Goal: Task Accomplishment & Management: Complete application form

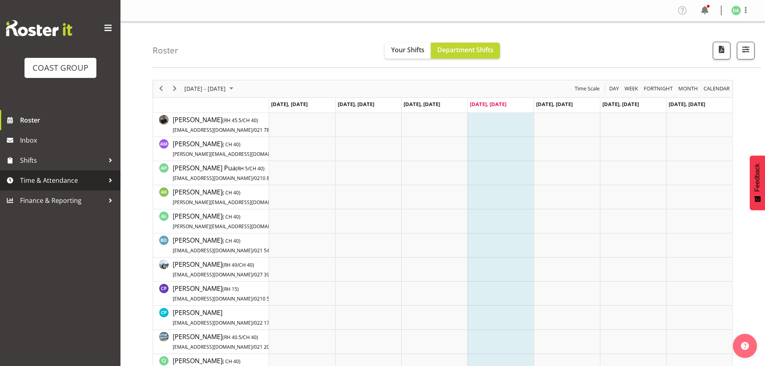
click at [80, 175] on span "Time & Attendance" at bounding box center [62, 180] width 84 height 12
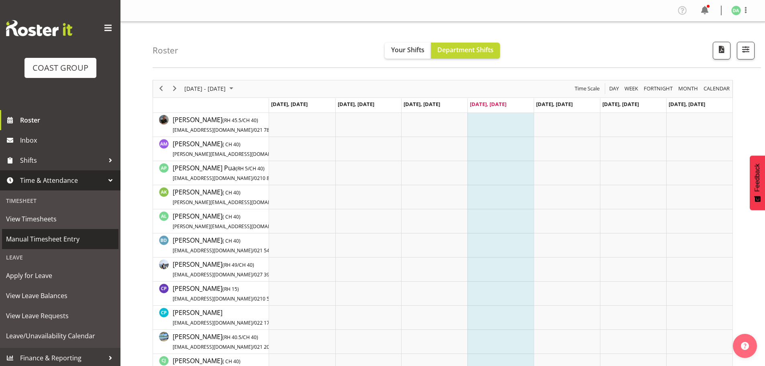
click at [51, 239] on span "Manual Timesheet Entry" at bounding box center [60, 239] width 108 height 12
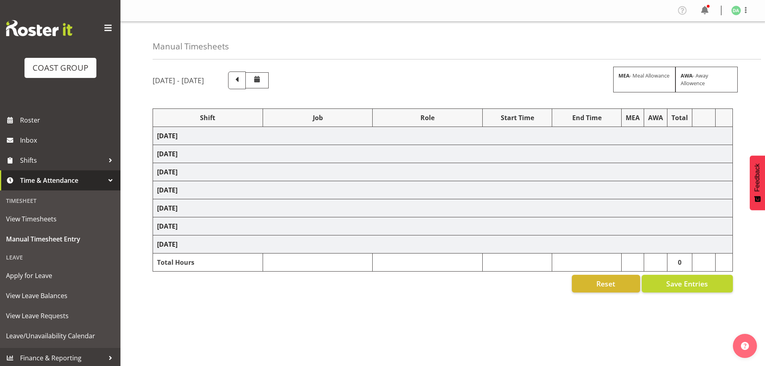
select select "8654"
select select "69"
select select "10754"
select select "10581"
select select "69"
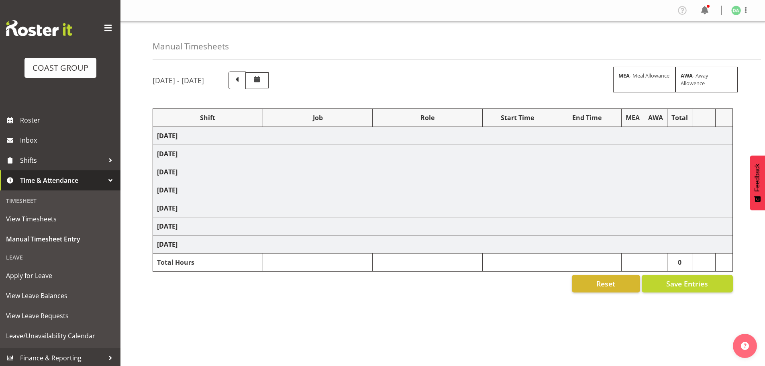
select select "10749"
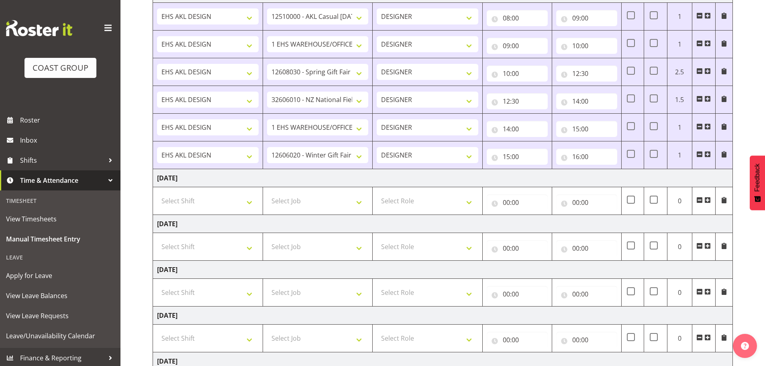
scroll to position [241, 0]
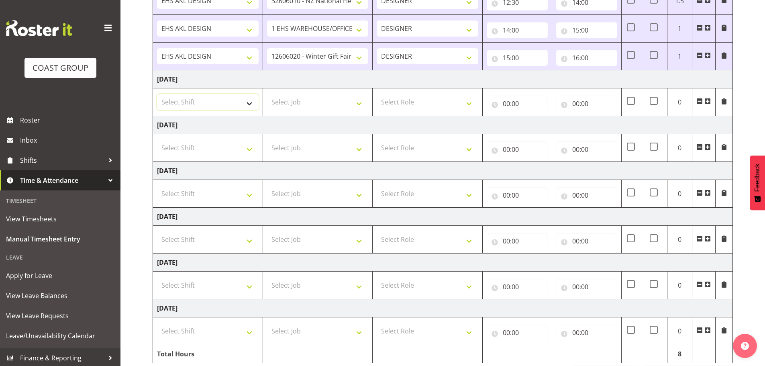
click at [199, 104] on select "Select Shift EHS AKL DESIGN" at bounding box center [208, 102] width 102 height 16
select select "1321"
click at [157, 94] on select "Select Shift EHS AKL DESIGN" at bounding box center [208, 102] width 102 height 16
click at [284, 97] on select "Select Job 1 Carlton Events 1 Carlton Hamilton 1 Carlton Wellington 1 EHS WAREH…" at bounding box center [318, 102] width 102 height 16
select select "69"
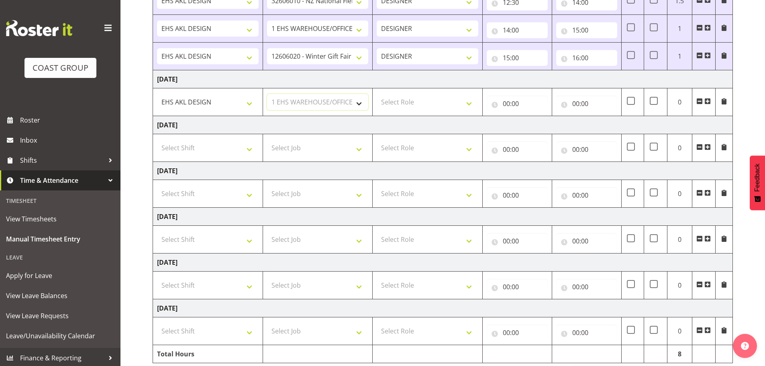
click at [267, 94] on select "Select Job 1 Carlton Events 1 Carlton Hamilton 1 Carlton Wellington 1 EHS WAREH…" at bounding box center [318, 102] width 102 height 16
drag, startPoint x: 448, startPoint y: 95, endPoint x: 445, endPoint y: 100, distance: 5.9
click at [448, 95] on select "Select Role DESIGNER Designer" at bounding box center [428, 102] width 102 height 16
select select "215"
click at [377, 94] on select "Select Role DESIGNER Designer" at bounding box center [428, 102] width 102 height 16
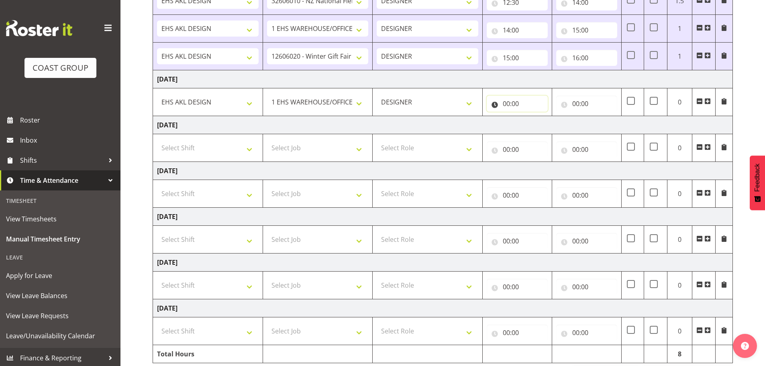
drag, startPoint x: 527, startPoint y: 102, endPoint x: 525, endPoint y: 109, distance: 7.1
click at [527, 102] on input "00:00" at bounding box center [517, 104] width 61 height 16
drag, startPoint x: 533, startPoint y: 130, endPoint x: 538, endPoint y: 124, distance: 7.2
click at [534, 130] on select "00 01 02 03 04 05 06 07 08 09 10 11 12 13 14 15 16 17 18 19 20 21 22 23" at bounding box center [542, 125] width 18 height 16
select select "8"
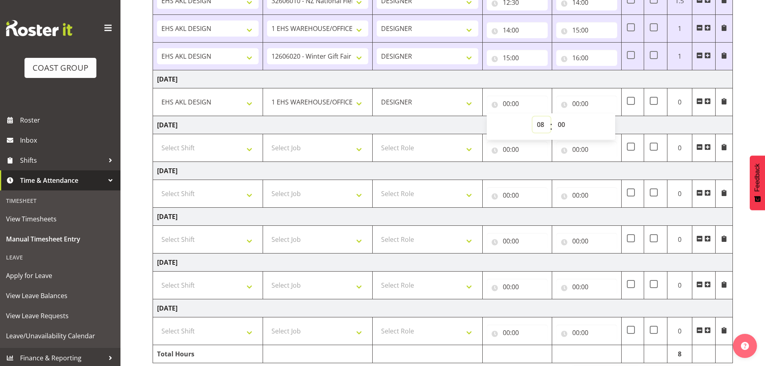
click at [533, 117] on select "00 01 02 03 04 05 06 07 08 09 10 11 12 13 14 15 16 17 18 19 20 21 22 23" at bounding box center [542, 125] width 18 height 16
type input "08:00"
click at [580, 106] on input "00:00" at bounding box center [586, 104] width 61 height 16
click at [617, 125] on select "00 01 02 03 04 05 06 07 08 09 10 11 12 13 14 15 16 17 18 19 20 21 22 23" at bounding box center [611, 125] width 18 height 16
select select "9"
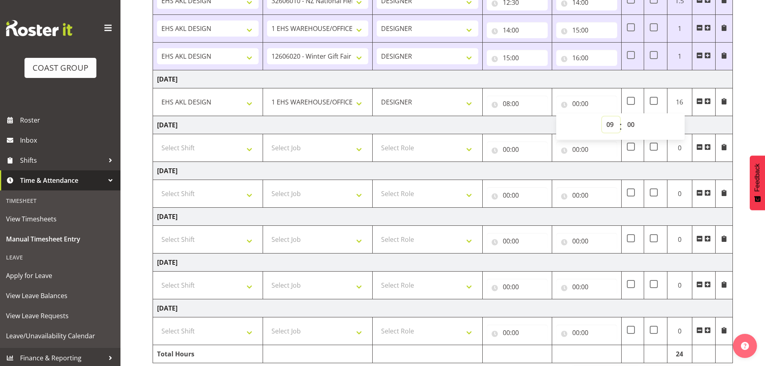
click at [602, 117] on select "00 01 02 03 04 05 06 07 08 09 10 11 12 13 14 15 16 17 18 19 20 21 22 23" at bounding box center [611, 125] width 18 height 16
type input "09:00"
click at [706, 104] on span at bounding box center [708, 101] width 6 height 6
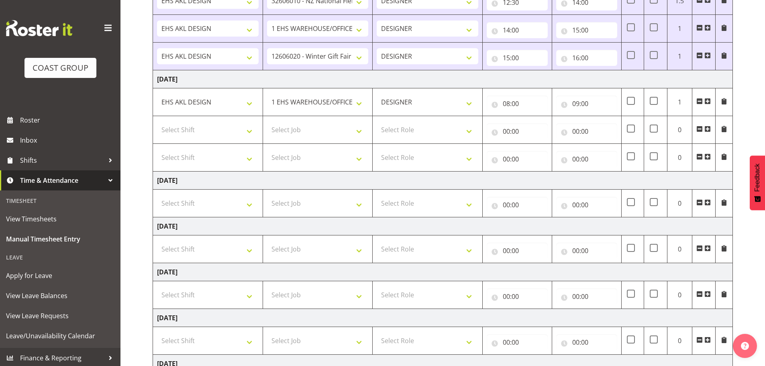
click at [706, 104] on span at bounding box center [708, 101] width 6 height 6
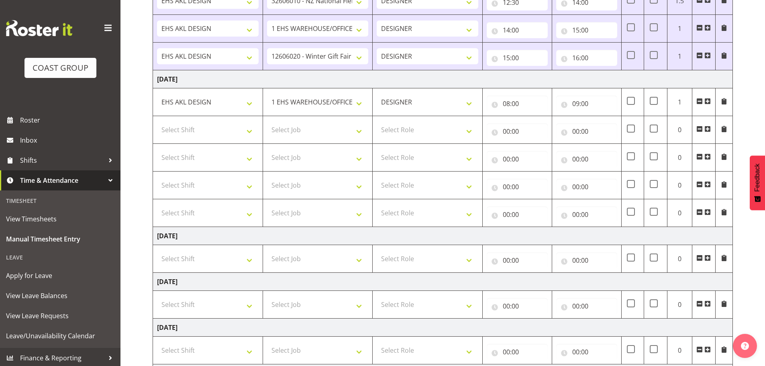
click at [706, 104] on span at bounding box center [708, 101] width 6 height 6
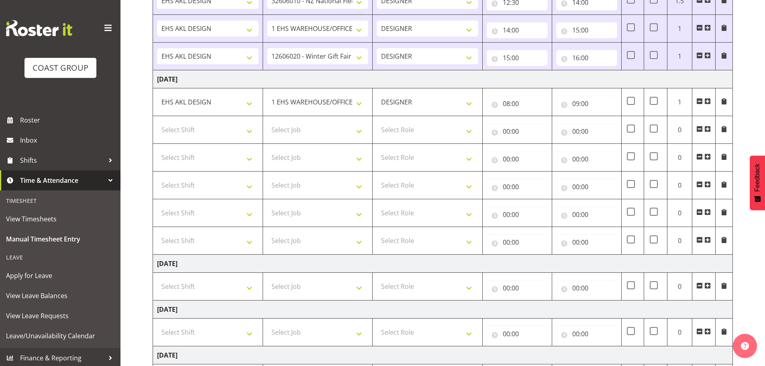
click at [706, 104] on span at bounding box center [708, 101] width 6 height 6
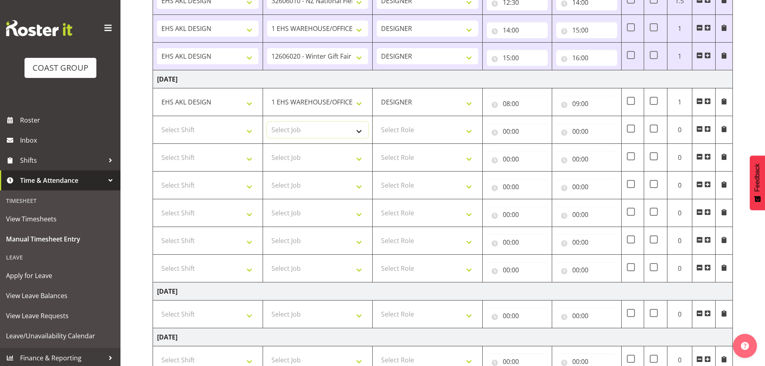
click at [324, 127] on select "Select Job 1 Carlton Events 1 Carlton Hamilton 1 Carlton Wellington 1 EHS WAREH…" at bounding box center [318, 130] width 102 height 16
select select "10774"
click at [267, 122] on select "Select Job 1 Carlton Events 1 Carlton Hamilton 1 Carlton Wellington 1 EHS WAREH…" at bounding box center [318, 130] width 102 height 16
click at [226, 133] on select "Select Shift EHS AKL DESIGN" at bounding box center [208, 130] width 102 height 16
select select "1321"
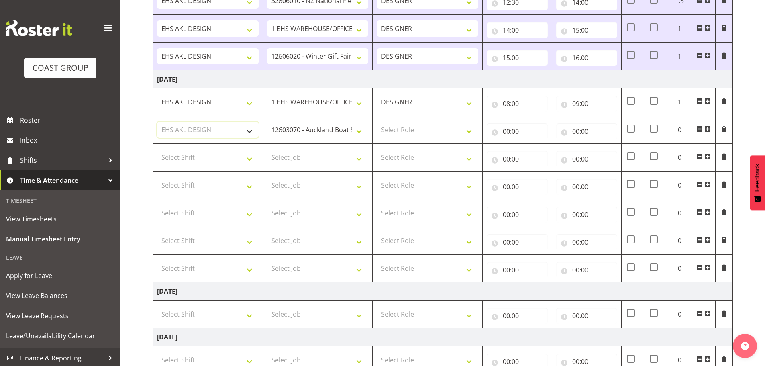
click at [157, 122] on select "Select Shift EHS AKL DESIGN" at bounding box center [208, 130] width 102 height 16
drag, startPoint x: 391, startPoint y: 129, endPoint x: 395, endPoint y: 134, distance: 5.7
click at [393, 129] on select "Select Role DESIGNER Designer" at bounding box center [428, 130] width 102 height 16
select select "215"
click at [377, 122] on select "Select Role DESIGNER Designer" at bounding box center [428, 130] width 102 height 16
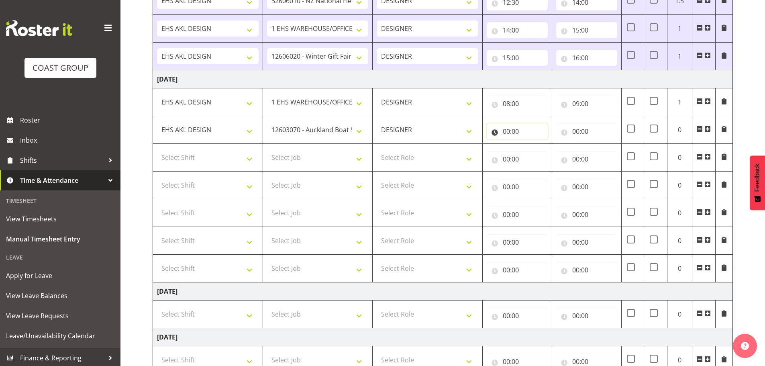
click at [526, 125] on input "00:00" at bounding box center [517, 131] width 61 height 16
click at [537, 147] on select "00 01 02 03 04 05 06 07 08 09 10 11 12 13 14 15 16 17 18 19 20 21 22 23" at bounding box center [542, 152] width 18 height 16
select select "9"
click at [533, 144] on select "00 01 02 03 04 05 06 07 08 09 10 11 12 13 14 15 16 17 18 19 20 21 22 23" at bounding box center [542, 152] width 18 height 16
type input "09:00"
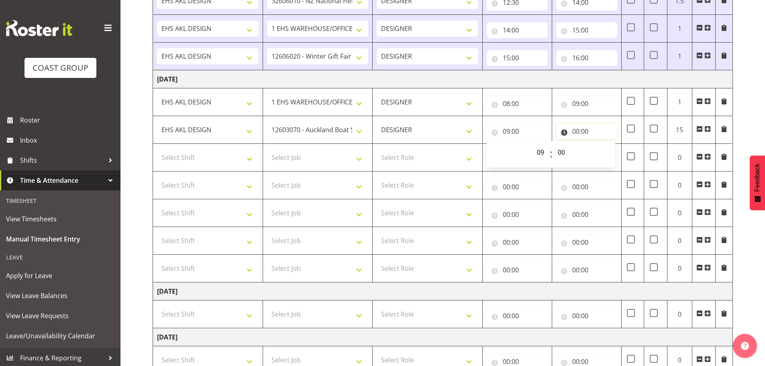
click at [585, 124] on input "00:00" at bounding box center [586, 131] width 61 height 16
drag, startPoint x: 603, startPoint y: 150, endPoint x: 610, endPoint y: 158, distance: 9.9
click at [603, 150] on select "00 01 02 03 04 05 06 07 08 09 10 11 12 13 14 15 16 17 18 19 20 21 22 23" at bounding box center [611, 152] width 18 height 16
select select "11"
click at [602, 144] on select "00 01 02 03 04 05 06 07 08 09 10 11 12 13 14 15 16 17 18 19 20 21 22 23" at bounding box center [611, 152] width 18 height 16
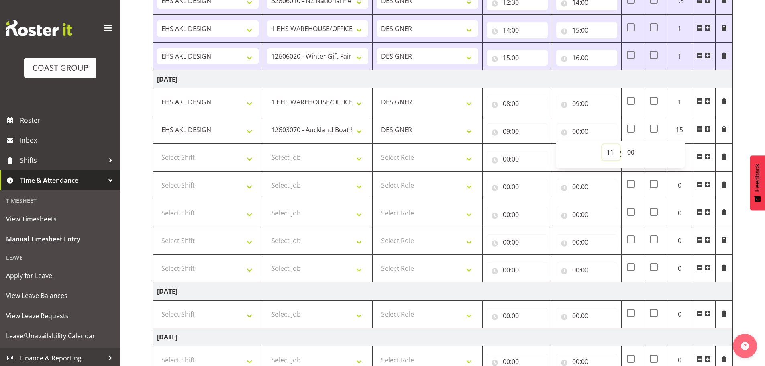
type input "11:00"
click at [215, 159] on select "Select Shift EHS AKL DESIGN" at bounding box center [208, 157] width 102 height 16
select select "1321"
click at [157, 149] on select "Select Shift EHS AKL DESIGN" at bounding box center [208, 157] width 102 height 16
click at [290, 155] on select "Select Job 1 Carlton Events 1 Carlton Hamilton 1 Carlton Wellington 1 EHS WAREH…" at bounding box center [318, 157] width 102 height 16
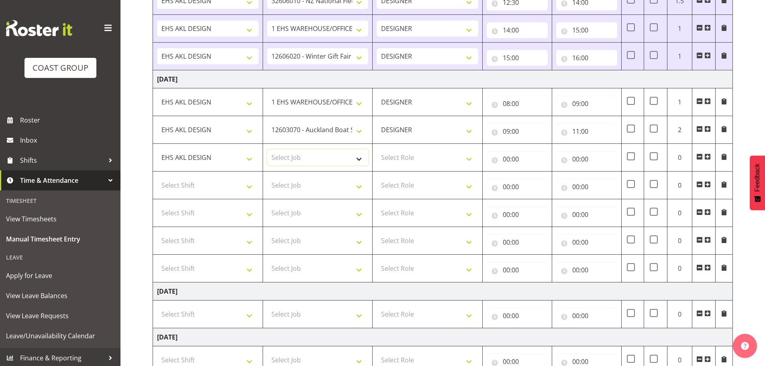
select select "10746"
click at [267, 149] on select "Select Job 1 Carlton Events 1 Carlton Hamilton 1 Carlton Wellington 1 EHS WAREH…" at bounding box center [318, 157] width 102 height 16
click at [423, 158] on select "Select Role DESIGNER Designer" at bounding box center [428, 157] width 102 height 16
select select "215"
click at [377, 149] on select "Select Role DESIGNER Designer" at bounding box center [428, 157] width 102 height 16
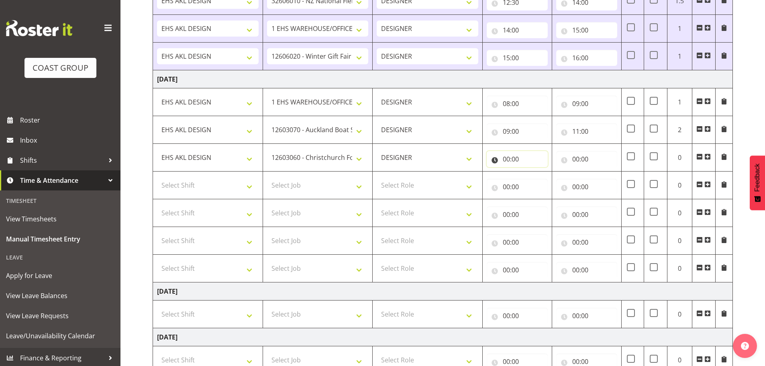
click at [516, 157] on input "00:00" at bounding box center [517, 159] width 61 height 16
click at [537, 182] on select "00 01 02 03 04 05 06 07 08 09 10 11 12 13 14 15 16 17 18 19 20 21 22 23" at bounding box center [542, 180] width 18 height 16
select select "11"
click at [533, 172] on select "00 01 02 03 04 05 06 07 08 09 10 11 12 13 14 15 16 17 18 19 20 21 22 23" at bounding box center [542, 180] width 18 height 16
type input "11:00"
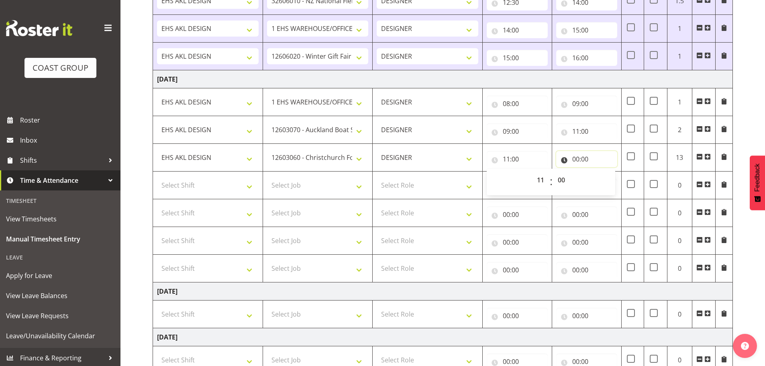
click at [575, 155] on input "00:00" at bounding box center [586, 159] width 61 height 16
click at [610, 176] on select "00 01 02 03 04 05 06 07 08 09 10 11 12 13 14 15 16 17 18 19 20 21 22 23" at bounding box center [611, 180] width 18 height 16
select select "12"
click at [602, 172] on select "00 01 02 03 04 05 06 07 08 09 10 11 12 13 14 15 16 17 18 19 20 21 22 23" at bounding box center [611, 180] width 18 height 16
type input "12:00"
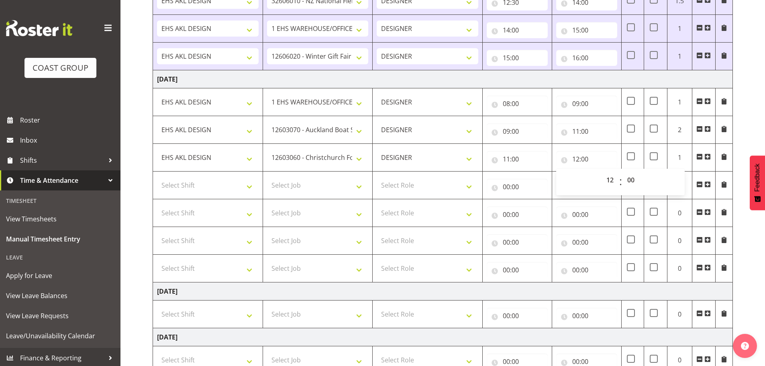
click at [205, 197] on td "Select Shift EHS AKL DESIGN" at bounding box center [208, 186] width 110 height 28
click at [207, 190] on select "Select Shift EHS AKL DESIGN" at bounding box center [208, 185] width 102 height 16
click at [239, 189] on select "Select Shift EHS AKL DESIGN" at bounding box center [208, 185] width 102 height 16
drag, startPoint x: 241, startPoint y: 182, endPoint x: 240, endPoint y: 187, distance: 4.6
click at [241, 184] on select "Select Shift EHS AKL DESIGN" at bounding box center [208, 185] width 102 height 16
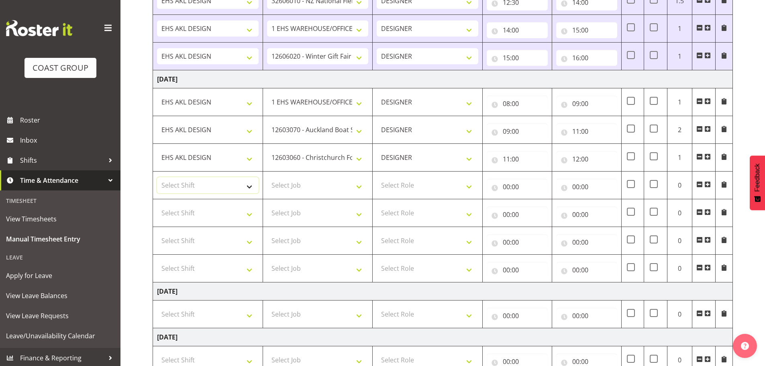
select select "1321"
click at [157, 177] on select "Select Shift EHS AKL DESIGN" at bounding box center [208, 185] width 102 height 16
click at [286, 189] on select "Select Job 1 Carlton Events 1 Carlton Hamilton 1 Carlton Wellington 1 EHS WAREH…" at bounding box center [318, 185] width 102 height 16
select select "8934"
click at [267, 177] on select "Select Job 1 Carlton Events 1 Carlton Hamilton 1 Carlton Wellington 1 EHS WAREH…" at bounding box center [318, 185] width 102 height 16
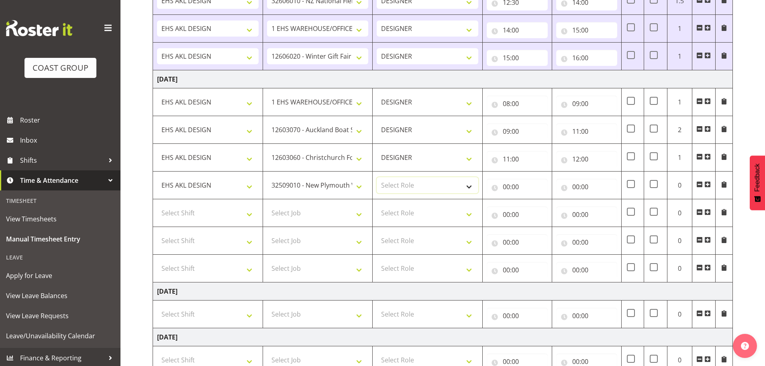
click at [447, 191] on select "Select Role DESIGNER Designer" at bounding box center [428, 185] width 102 height 16
select select "215"
click at [377, 177] on select "Select Role DESIGNER Designer" at bounding box center [428, 185] width 102 height 16
click at [513, 183] on input "00:00" at bounding box center [517, 187] width 61 height 16
click at [539, 205] on select "00 01 02 03 04 05 06 07 08 09 10 11 12 13 14 15 16 17 18 19 20 21 22 23" at bounding box center [542, 208] width 18 height 16
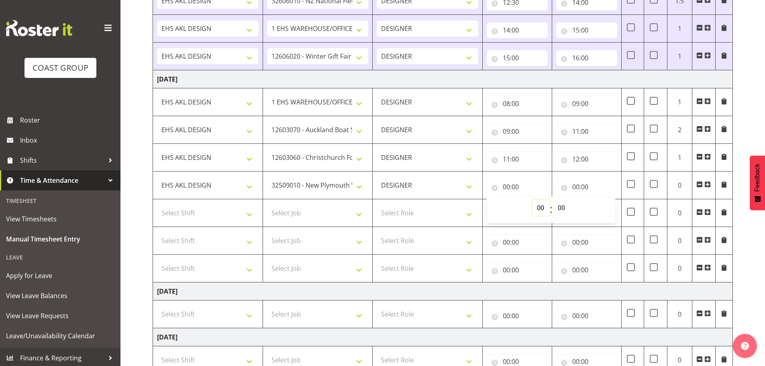
select select "12"
click at [533, 200] on select "00 01 02 03 04 05 06 07 08 09 10 11 12 13 14 15 16 17 18 19 20 21 22 23" at bounding box center [542, 208] width 18 height 16
type input "12:00"
click at [582, 184] on input "00:00" at bounding box center [586, 187] width 61 height 16
click at [603, 203] on select "00 01 02 03 04 05 06 07 08 09 10 11 12 13 14 15 16 17 18 19 20 21 22 23" at bounding box center [611, 208] width 18 height 16
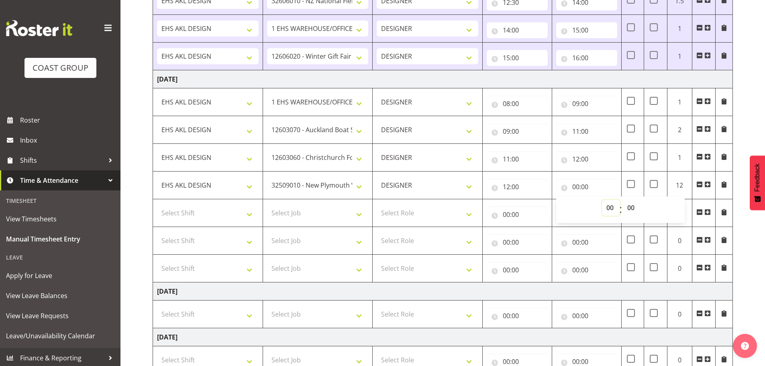
select select "13"
click at [602, 200] on select "00 01 02 03 04 05 06 07 08 09 10 11 12 13 14 15 16 17 18 19 20 21 22 23" at bounding box center [611, 208] width 18 height 16
type input "13:00"
drag, startPoint x: 207, startPoint y: 204, endPoint x: 207, endPoint y: 213, distance: 9.2
click at [207, 204] on td "Select Shift EHS AKL DESIGN" at bounding box center [208, 213] width 110 height 28
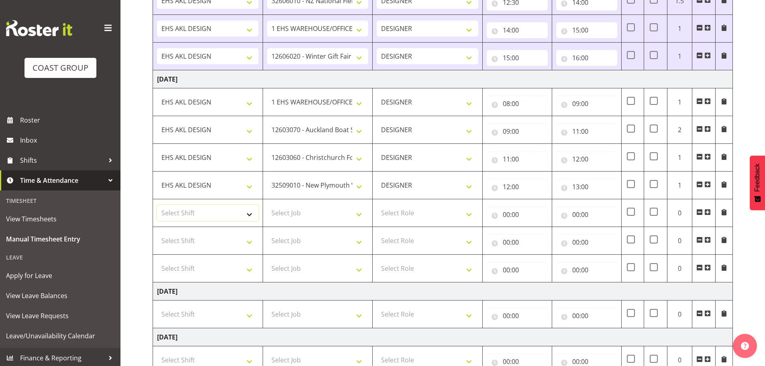
click at [207, 220] on select "Select Shift EHS AKL DESIGN" at bounding box center [208, 213] width 102 height 16
select select "1321"
click at [157, 205] on select "Select Shift EHS AKL DESIGN" at bounding box center [208, 213] width 102 height 16
click at [322, 211] on select "Select Job 1 Carlton Events 1 Carlton Hamilton 1 Carlton Wellington 1 EHS WAREH…" at bounding box center [318, 213] width 102 height 16
select select "10754"
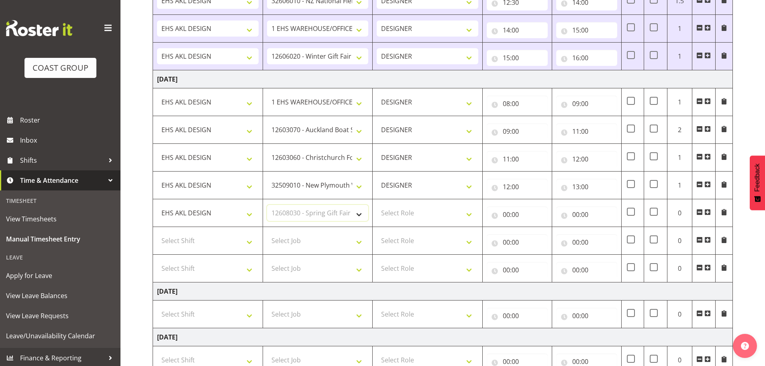
click at [267, 205] on select "Select Job 1 Carlton Events 1 Carlton Hamilton 1 Carlton Wellington 1 EHS WAREH…" at bounding box center [318, 213] width 102 height 16
drag, startPoint x: 409, startPoint y: 213, endPoint x: 419, endPoint y: 219, distance: 11.7
click at [410, 213] on select "Select Role DESIGNER Designer" at bounding box center [428, 213] width 102 height 16
select select "215"
click at [377, 205] on select "Select Role DESIGNER Designer" at bounding box center [428, 213] width 102 height 16
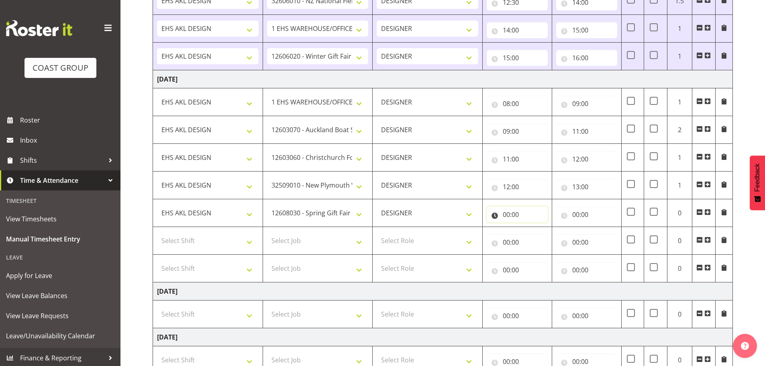
click at [490, 210] on input "00:00" at bounding box center [517, 215] width 61 height 16
drag, startPoint x: 543, startPoint y: 234, endPoint x: 547, endPoint y: 228, distance: 6.7
click at [544, 234] on select "00 01 02 03 04 05 06 07 08 09 10 11 12 13 14 15 16 17 18 19 20 21 22 23" at bounding box center [542, 235] width 18 height 16
select select "13"
click at [533, 227] on select "00 01 02 03 04 05 06 07 08 09 10 11 12 13 14 15 16 17 18 19 20 21 22 23" at bounding box center [542, 235] width 18 height 16
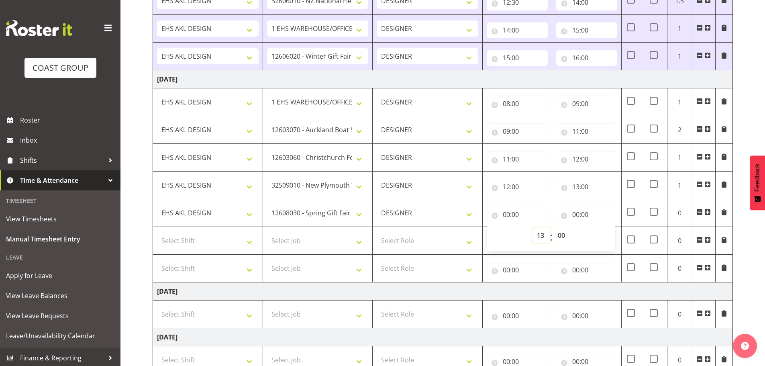
type input "13:00"
drag, startPoint x: 579, startPoint y: 211, endPoint x: 586, endPoint y: 218, distance: 9.9
click at [580, 211] on input "00:00" at bounding box center [586, 215] width 61 height 16
click at [603, 233] on select "00 01 02 03 04 05 06 07 08 09 10 11 12 13 14 15 16 17 18 19 20 21 22 23" at bounding box center [611, 235] width 18 height 16
select select "14"
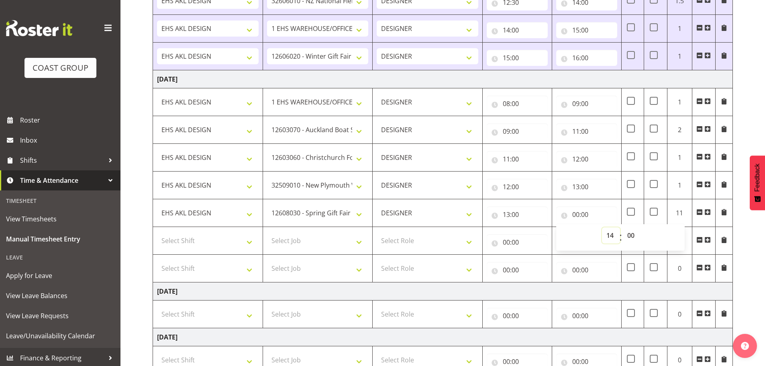
click at [602, 227] on select "00 01 02 03 04 05 06 07 08 09 10 11 12 13 14 15 16 17 18 19 20 21 22 23" at bounding box center [611, 235] width 18 height 16
type input "14:00"
click at [219, 239] on select "Select Shift EHS AKL DESIGN" at bounding box center [208, 241] width 102 height 16
select select "1321"
click at [157, 233] on select "Select Shift EHS AKL DESIGN" at bounding box center [208, 241] width 102 height 16
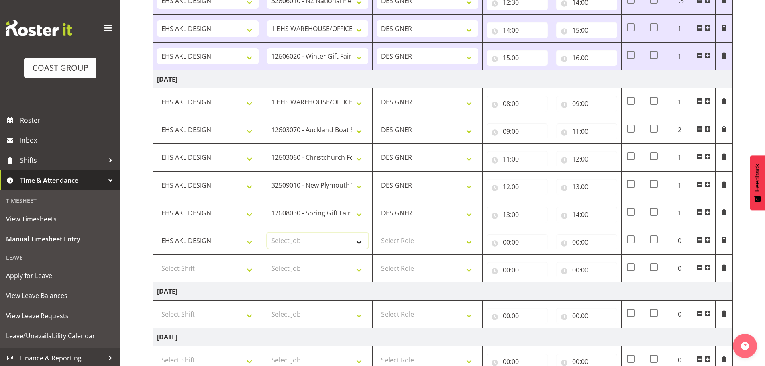
click at [327, 247] on select "Select Job 1 Carlton Events 1 Carlton Hamilton 1 Carlton Wellington 1 EHS WAREH…" at bounding box center [318, 241] width 102 height 16
select select "10744"
click at [267, 233] on select "Select Job 1 Carlton Events 1 Carlton Hamilton 1 Carlton Wellington 1 EHS WAREH…" at bounding box center [318, 241] width 102 height 16
click at [428, 247] on select "Select Role DESIGNER Designer" at bounding box center [428, 241] width 102 height 16
select select "215"
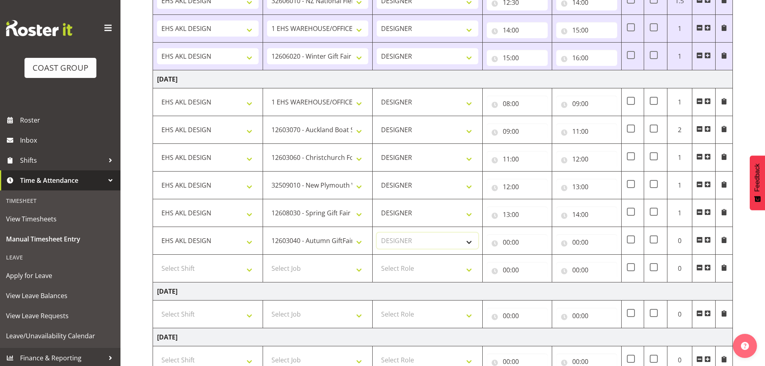
click at [377, 233] on select "Select Role DESIGNER Designer" at bounding box center [428, 241] width 102 height 16
click at [519, 237] on input "00:00" at bounding box center [517, 242] width 61 height 16
drag, startPoint x: 539, startPoint y: 261, endPoint x: 539, endPoint y: 256, distance: 4.8
click at [539, 261] on select "00 01 02 03 04 05 06 07 08 09 10 11 12 13 14 15 16 17 18 19 20 21 22 23" at bounding box center [542, 263] width 18 height 16
drag, startPoint x: 532, startPoint y: 184, endPoint x: 536, endPoint y: 186, distance: 4.5
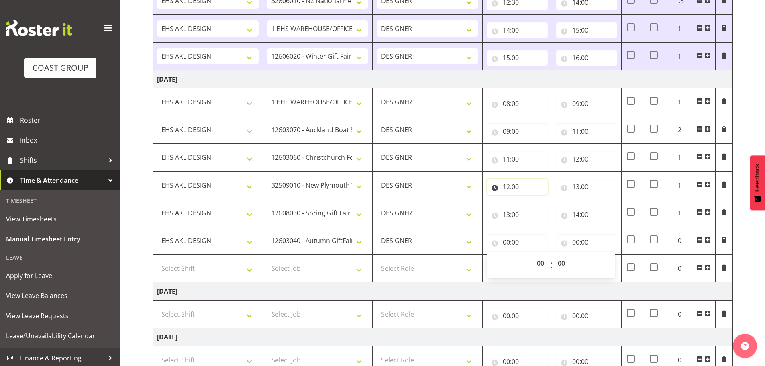
click at [532, 184] on input "12:00" at bounding box center [517, 187] width 61 height 16
click at [514, 241] on input "00:00" at bounding box center [517, 242] width 61 height 16
click at [544, 260] on select "00 01 02 03 04 05 06 07 08 09 10 11 12 13 14 15 16 17 18 19 20 21 22 23" at bounding box center [542, 263] width 18 height 16
select select "14"
click at [533, 255] on select "00 01 02 03 04 05 06 07 08 09 10 11 12 13 14 15 16 17 18 19 20 21 22 23" at bounding box center [542, 263] width 18 height 16
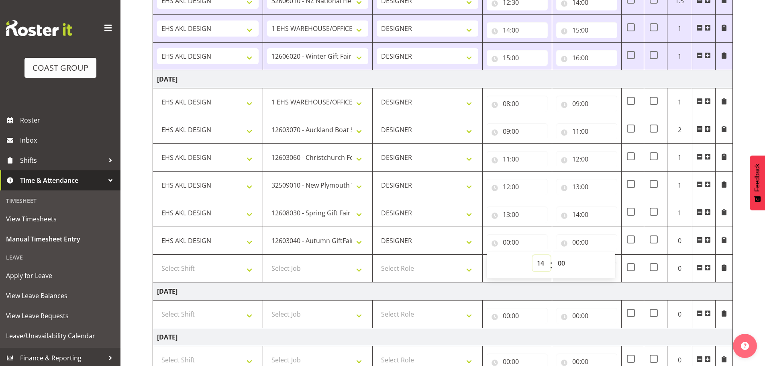
type input "14:00"
click at [583, 241] on input "00:00" at bounding box center [586, 242] width 61 height 16
drag, startPoint x: 608, startPoint y: 266, endPoint x: 612, endPoint y: 257, distance: 9.3
click at [608, 266] on select "00 01 02 03 04 05 06 07 08 09 10 11 12 13 14 15 16 17 18 19 20 21 22 23" at bounding box center [611, 263] width 18 height 16
select select "15"
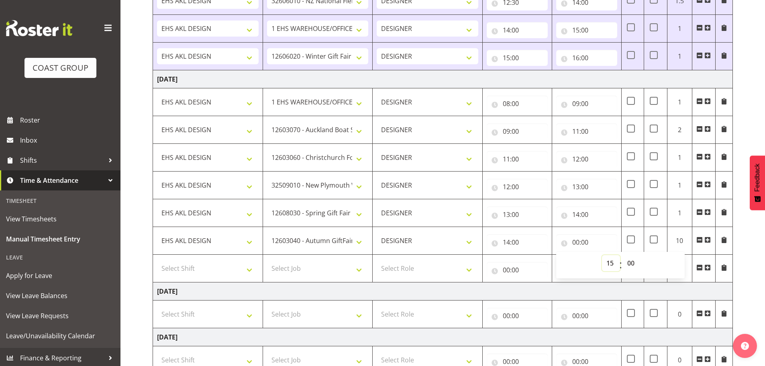
click at [602, 255] on select "00 01 02 03 04 05 06 07 08 09 10 11 12 13 14 15 16 17 18 19 20 21 22 23" at bounding box center [611, 263] width 18 height 16
type input "15:00"
drag, startPoint x: 191, startPoint y: 271, endPoint x: 197, endPoint y: 272, distance: 6.6
click at [191, 271] on select "Select Shift EHS AKL DESIGN" at bounding box center [208, 268] width 102 height 16
select select "1321"
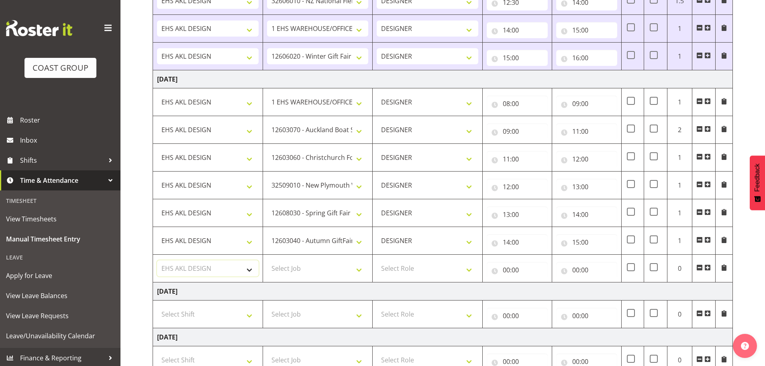
click at [157, 260] on select "Select Shift EHS AKL DESIGN" at bounding box center [208, 268] width 102 height 16
click at [301, 264] on select "Select Job 1 Carlton Events 1 Carlton Hamilton 1 Carlton Wellington 1 EHS WAREH…" at bounding box center [318, 268] width 102 height 16
select select "9735"
click at [267, 260] on select "Select Job 1 Carlton Events 1 Carlton Hamilton 1 Carlton Wellington 1 EHS WAREH…" at bounding box center [318, 268] width 102 height 16
drag, startPoint x: 428, startPoint y: 270, endPoint x: 432, endPoint y: 275, distance: 6.6
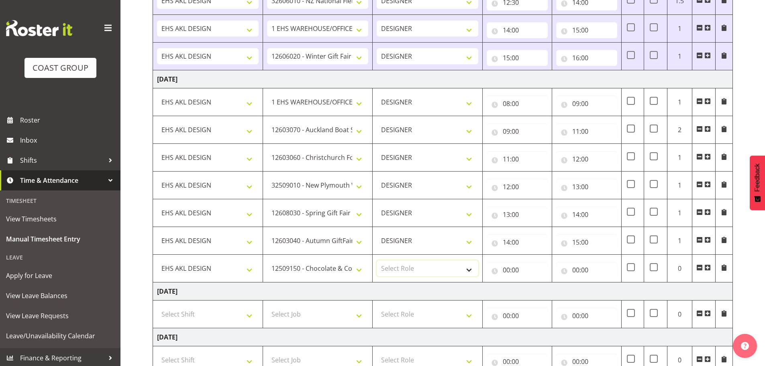
click at [430, 270] on select "Select Role DESIGNER Designer" at bounding box center [428, 268] width 102 height 16
select select "215"
click at [377, 260] on select "Select Role DESIGNER Designer" at bounding box center [428, 268] width 102 height 16
click at [501, 267] on input "00:00" at bounding box center [517, 270] width 61 height 16
drag, startPoint x: 537, startPoint y: 288, endPoint x: 541, endPoint y: 289, distance: 4.2
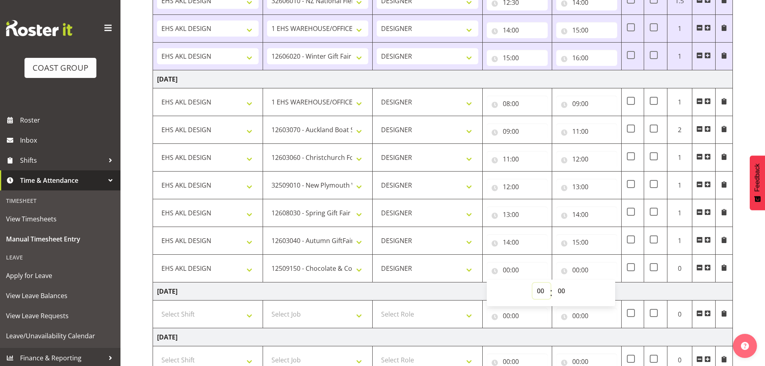
click at [537, 288] on select "00 01 02 03 04 05 06 07 08 09 10 11 12 13 14 15 16 17 18 19 20 21 22 23" at bounding box center [542, 291] width 18 height 16
select select "15"
click at [533, 283] on select "00 01 02 03 04 05 06 07 08 09 10 11 12 13 14 15 16 17 18 19 20 21 22 23" at bounding box center [542, 291] width 18 height 16
type input "15:00"
click at [576, 267] on input "00:00" at bounding box center [586, 270] width 61 height 16
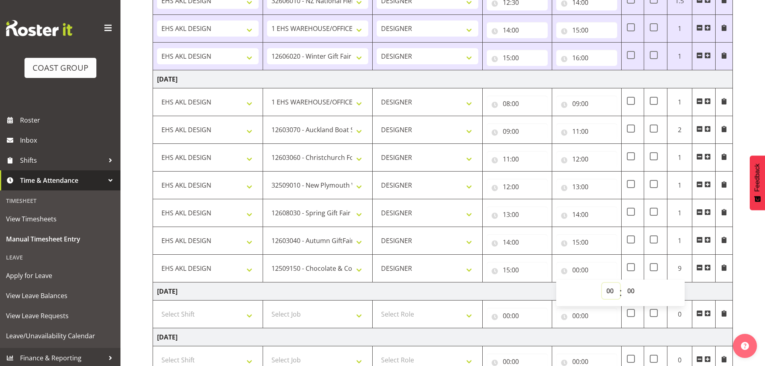
click at [611, 290] on select "00 01 02 03 04 05 06 07 08 09 10 11 12 13 14 15 16 17 18 19 20 21 22 23" at bounding box center [611, 291] width 18 height 16
select select "16"
click at [602, 283] on select "00 01 02 03 04 05 06 07 08 09 10 11 12 13 14 15 16 17 18 19 20 21 22 23" at bounding box center [611, 291] width 18 height 16
type input "16:00"
click at [746, 252] on div "October 1st - October 7th 2025 MEA - Meal Allowance AWA - Away Allowence Shift …" at bounding box center [459, 190] width 613 height 732
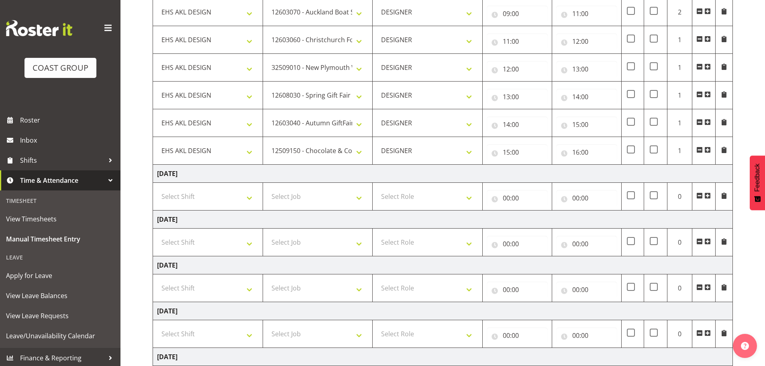
scroll to position [438, 0]
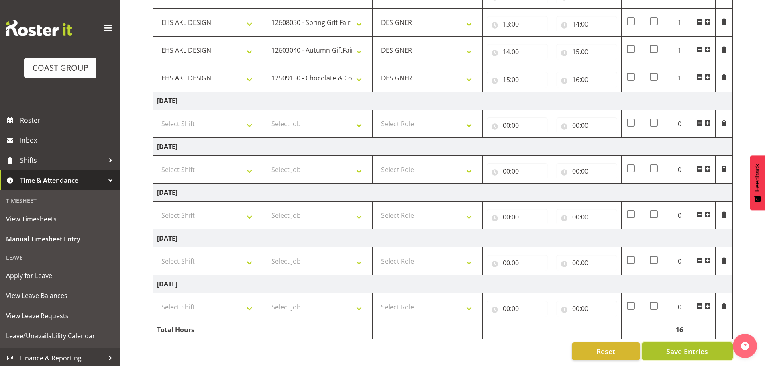
click at [680, 346] on span "Save Entries" at bounding box center [688, 351] width 42 height 10
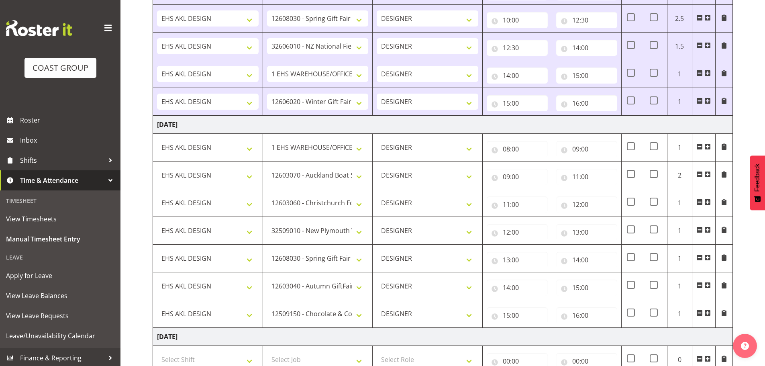
scroll to position [76, 0]
